Goal: Information Seeking & Learning: Learn about a topic

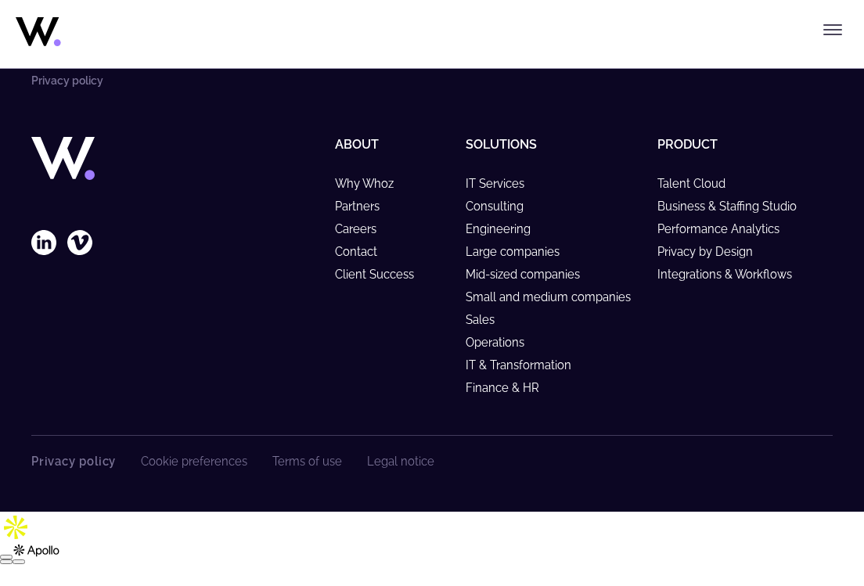
scroll to position [5262, 0]
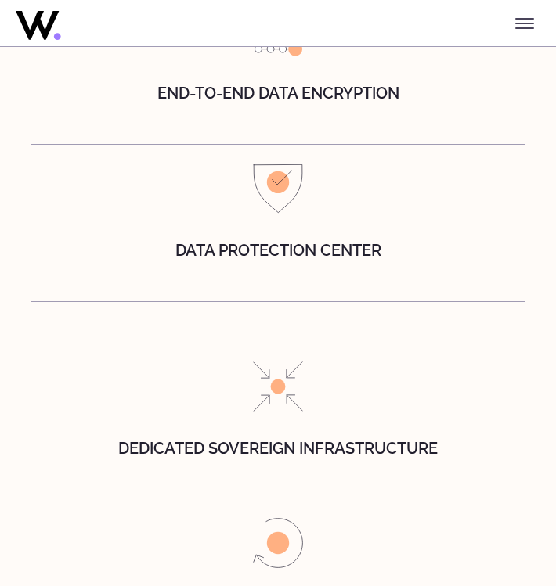
scroll to position [5351, 0]
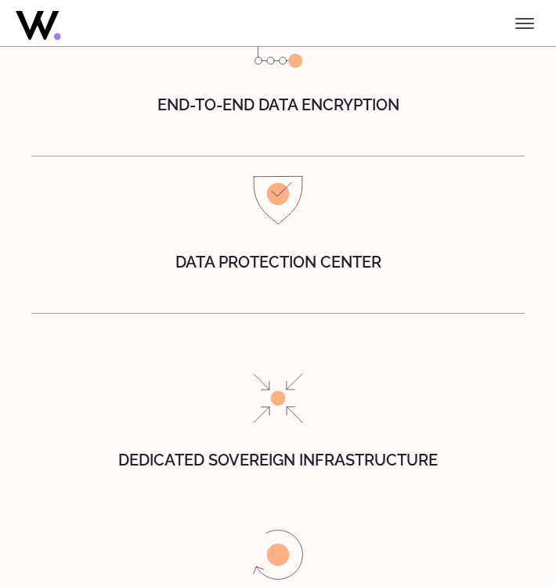
click at [286, 239] on div "Data protection center" at bounding box center [277, 230] width 493 height 110
click at [284, 216] on img at bounding box center [278, 200] width 50 height 50
click at [285, 271] on h4 "Data protection center" at bounding box center [278, 262] width 444 height 17
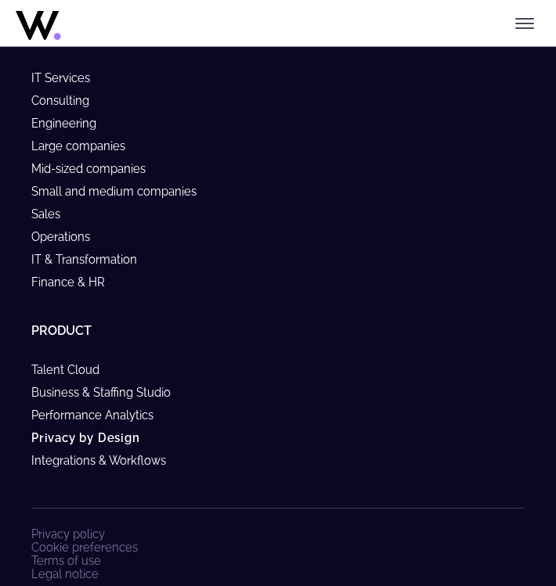
scroll to position [6971, 0]
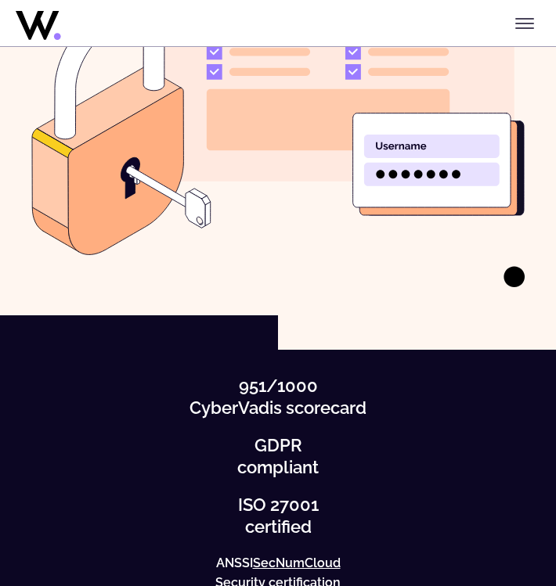
scroll to position [572, 0]
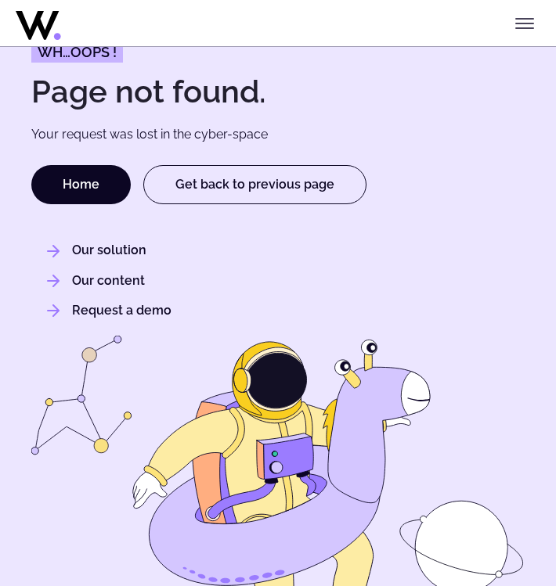
scroll to position [77, 0]
